Goal: Check status

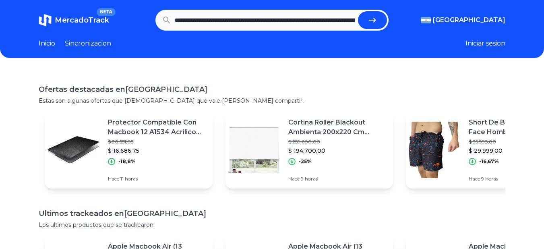
scroll to position [0, 580]
click at [361, 11] on button "submit" at bounding box center [375, 20] width 29 height 18
type input "**********"
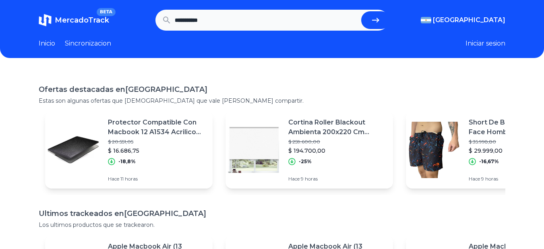
scroll to position [0, 0]
